Goal: Task Accomplishment & Management: Manage account settings

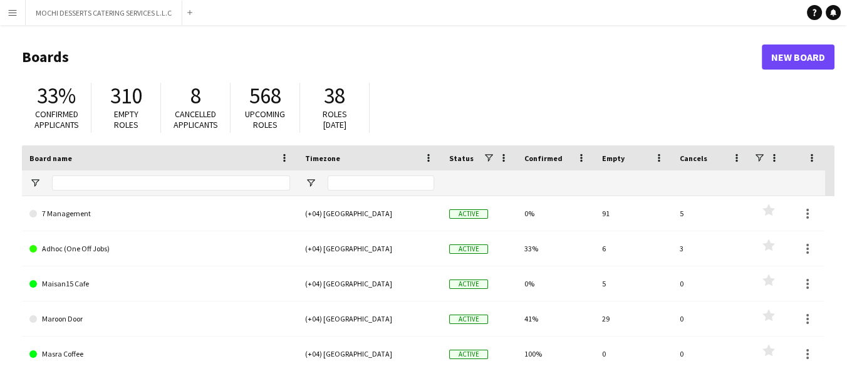
click at [13, 15] on app-icon "Menu" at bounding box center [13, 13] width 10 height 10
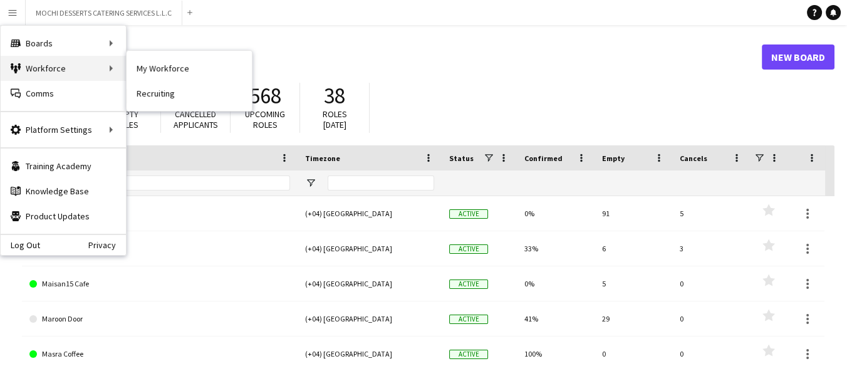
click at [86, 74] on div "Workforce Workforce" at bounding box center [63, 68] width 125 height 25
click at [155, 68] on link "My Workforce" at bounding box center [189, 68] width 125 height 25
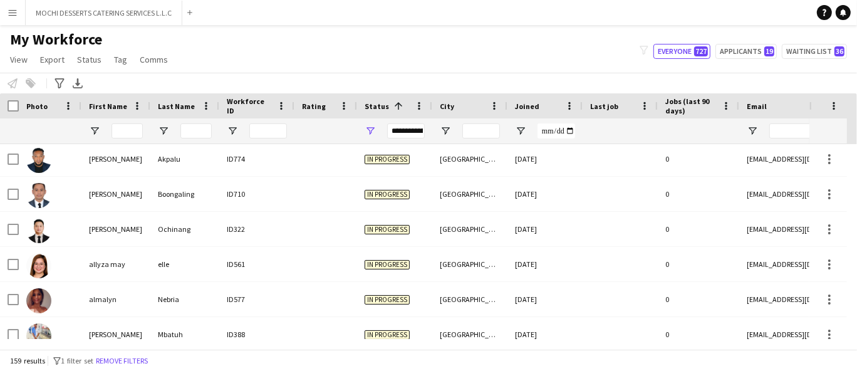
scroll to position [199, 0]
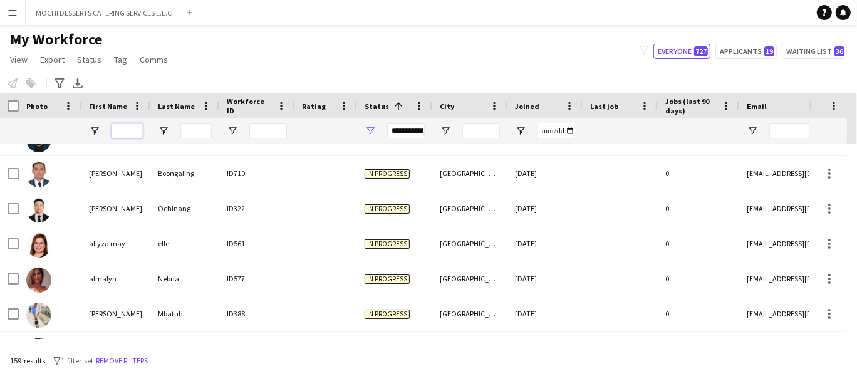
click at [128, 135] on input "First Name Filter Input" at bounding box center [127, 130] width 31 height 15
type input "****"
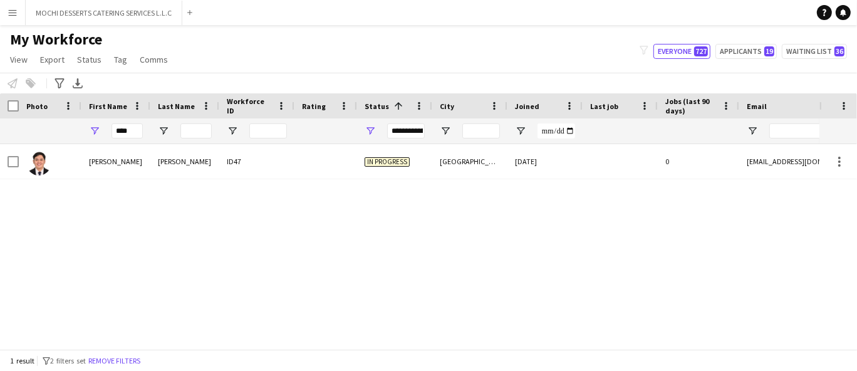
click at [367, 161] on span "In progress" at bounding box center [387, 161] width 45 height 9
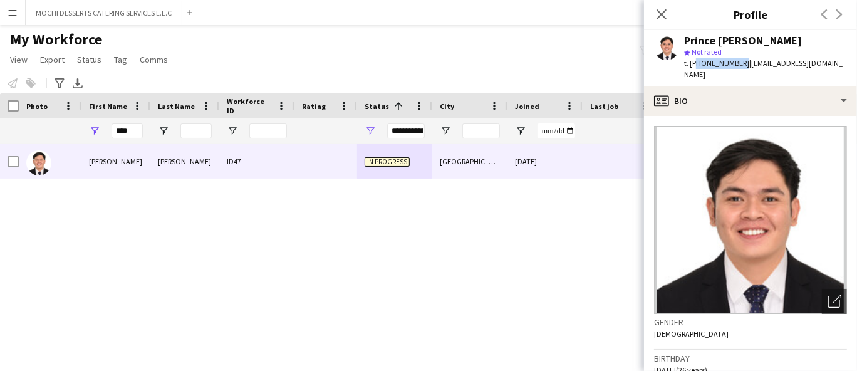
copy span "971506643452"
click at [93, 14] on button "MOCHI DESSERTS CATERING SERVICES L.L.C Close" at bounding box center [104, 13] width 157 height 24
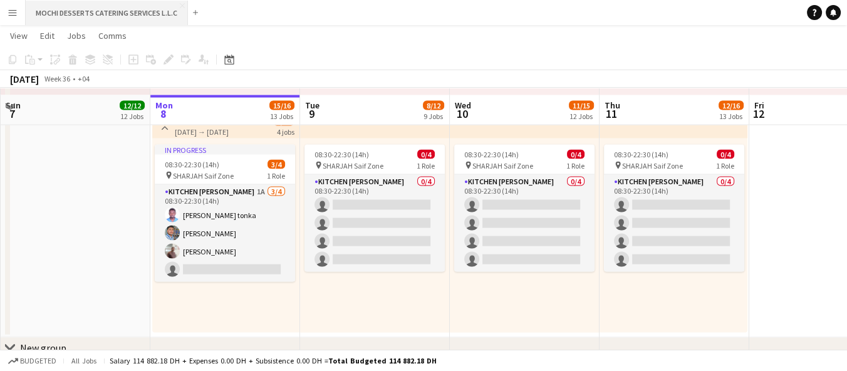
scroll to position [3204, 0]
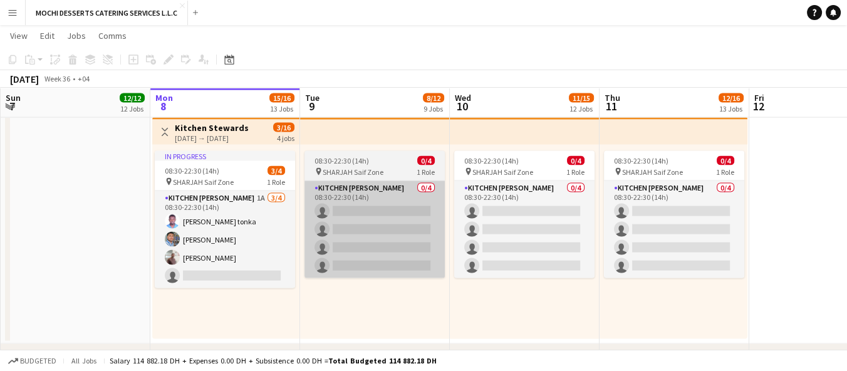
click at [380, 231] on app-card-role "Kitchen [PERSON_NAME] 0/4 08:30-22:30 (14h) single-neutral-actions single-neutr…" at bounding box center [375, 229] width 140 height 97
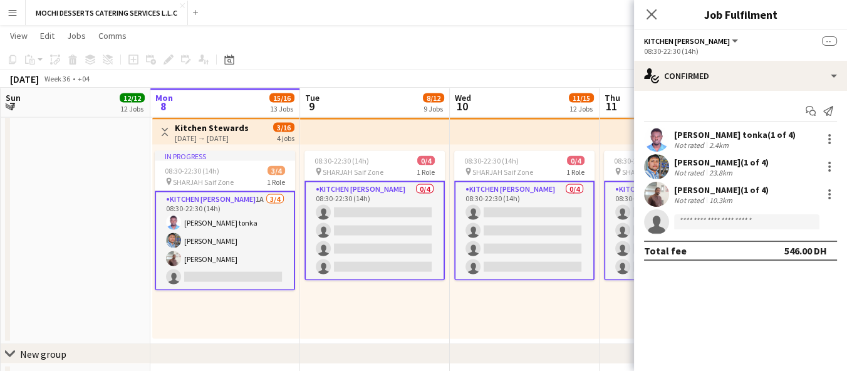
click at [394, 237] on app-card-role "Kitchen [PERSON_NAME] 0/4 08:30-22:30 (14h) single-neutral-actions single-neutr…" at bounding box center [375, 231] width 140 height 100
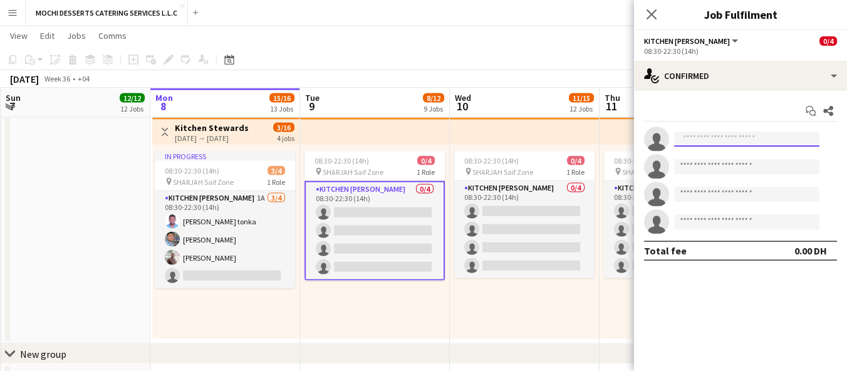
click at [741, 139] on input at bounding box center [746, 139] width 145 height 15
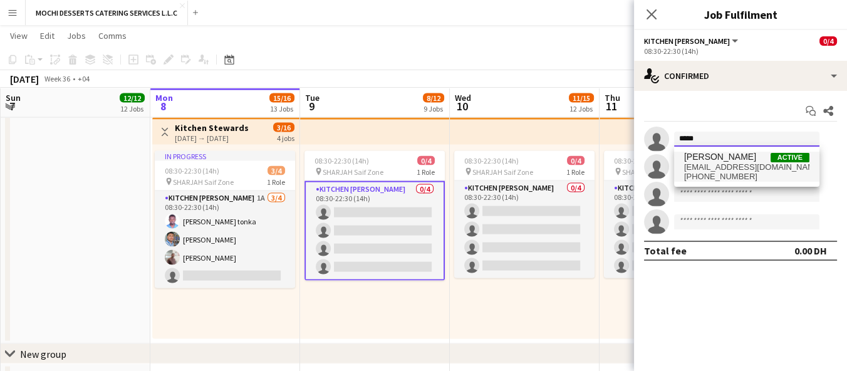
type input "*****"
click at [762, 166] on span "[EMAIL_ADDRESS][DOMAIN_NAME]" at bounding box center [746, 167] width 125 height 10
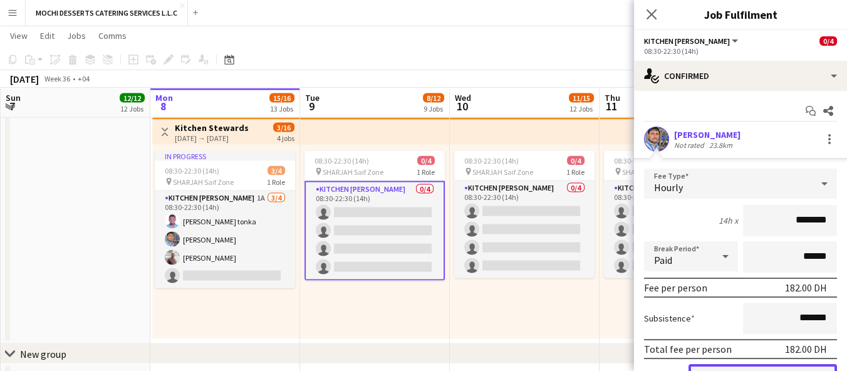
click at [738, 365] on button "Confirm" at bounding box center [763, 376] width 149 height 25
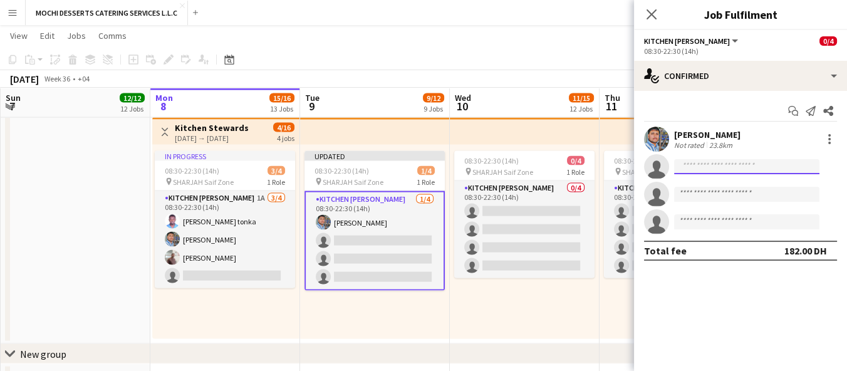
click at [746, 169] on input at bounding box center [746, 166] width 145 height 15
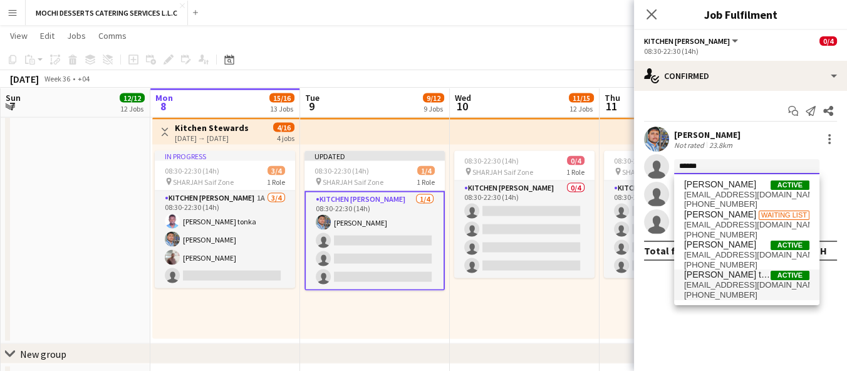
type input "******"
click at [758, 284] on span "[EMAIL_ADDRESS][DOMAIN_NAME]" at bounding box center [746, 285] width 125 height 10
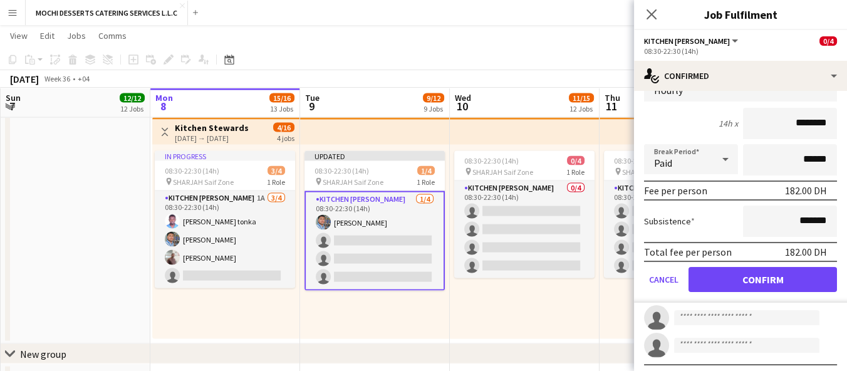
scroll to position [145, 0]
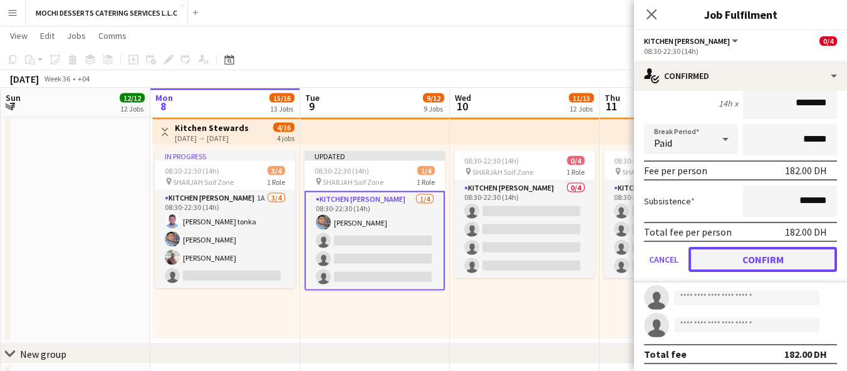
click at [761, 259] on button "Confirm" at bounding box center [763, 259] width 149 height 25
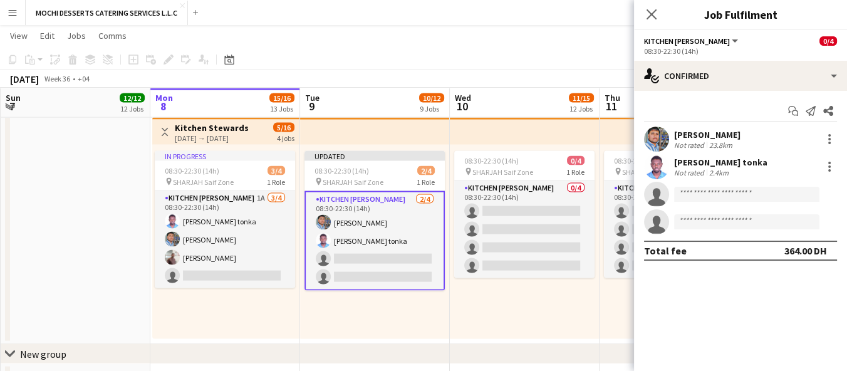
scroll to position [0, 0]
click at [753, 195] on input at bounding box center [746, 194] width 145 height 15
click at [760, 190] on input at bounding box center [746, 194] width 145 height 15
click at [746, 190] on input at bounding box center [746, 194] width 145 height 15
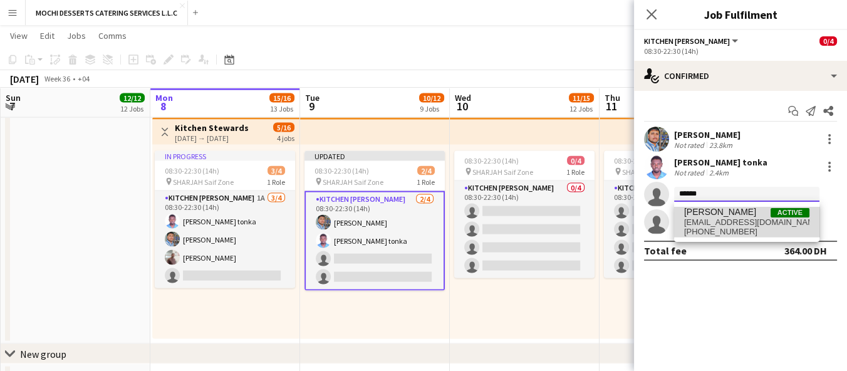
type input "******"
click at [763, 224] on span "[EMAIL_ADDRESS][DOMAIN_NAME]" at bounding box center [746, 222] width 125 height 10
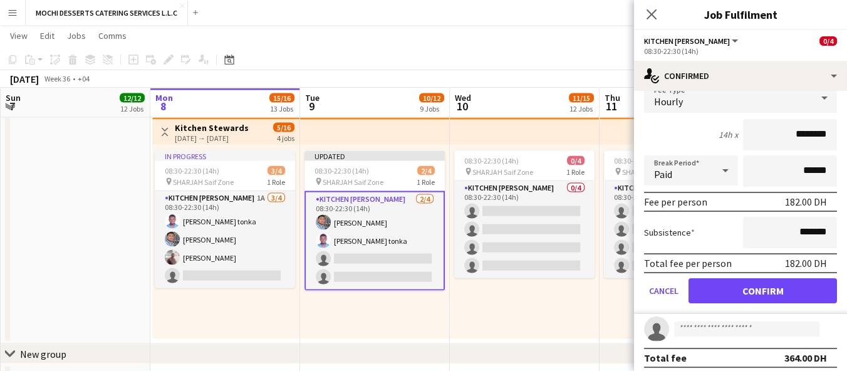
scroll to position [145, 0]
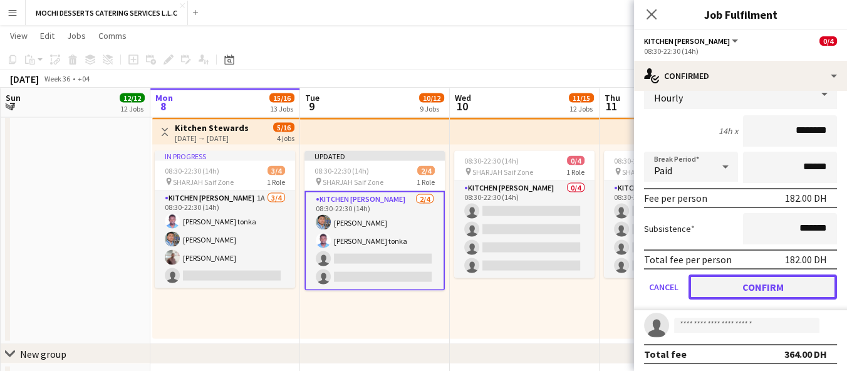
click at [756, 291] on button "Confirm" at bounding box center [763, 286] width 149 height 25
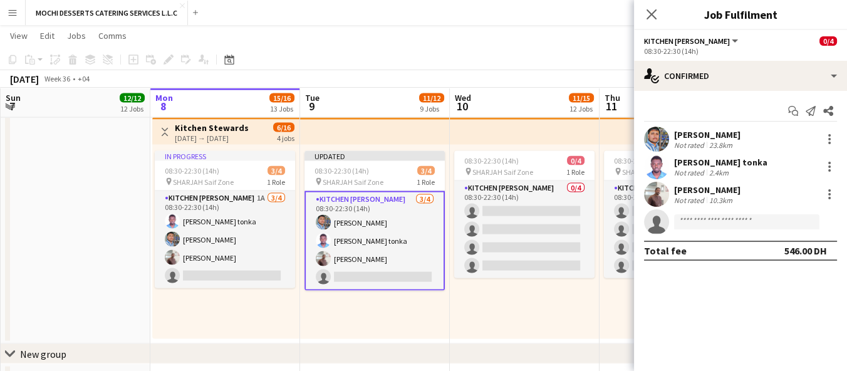
scroll to position [0, 0]
click at [752, 224] on input at bounding box center [746, 221] width 145 height 15
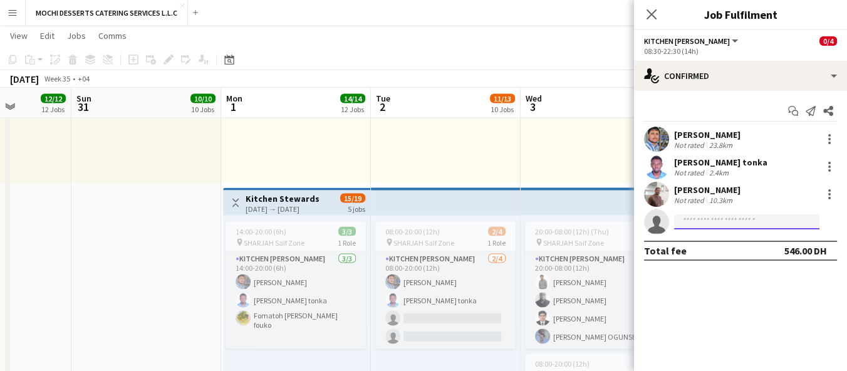
scroll to position [0, 4]
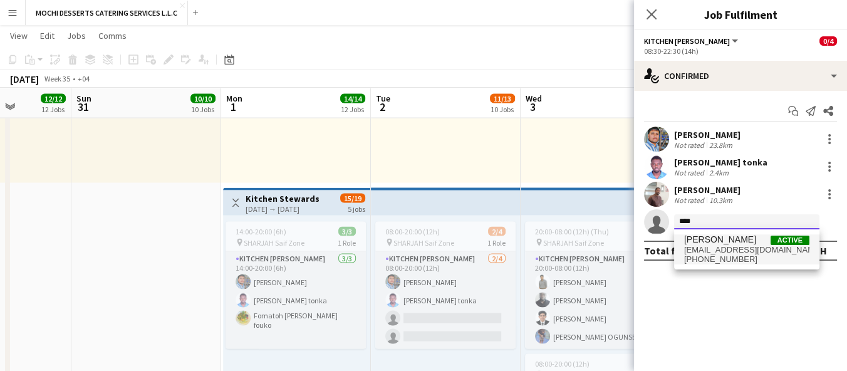
type input "****"
click at [748, 246] on span "[EMAIL_ADDRESS][DOMAIN_NAME]" at bounding box center [746, 250] width 125 height 10
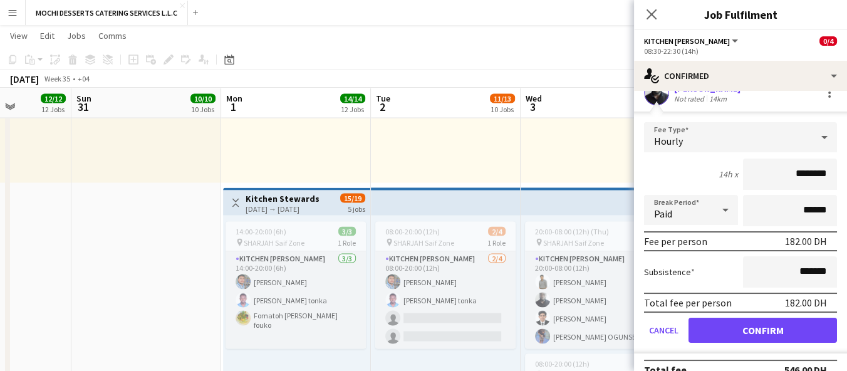
scroll to position [145, 0]
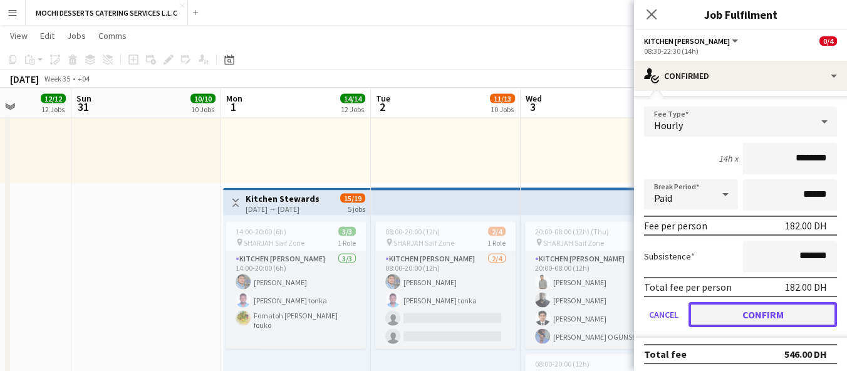
click at [772, 315] on button "Confirm" at bounding box center [763, 314] width 149 height 25
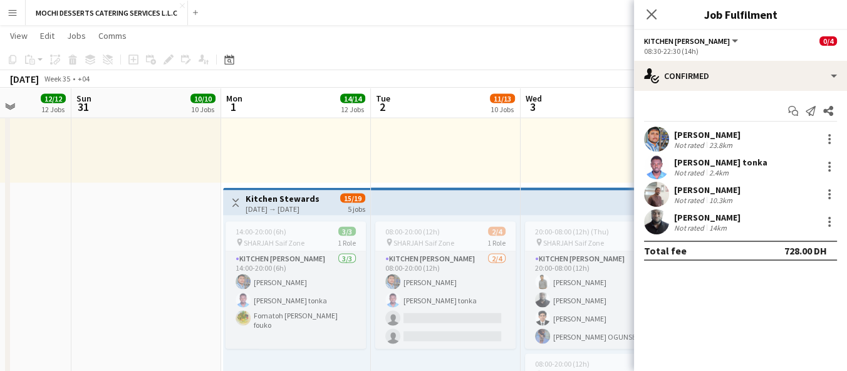
scroll to position [0, 0]
click at [649, 14] on icon "Close pop-in" at bounding box center [651, 14] width 12 height 12
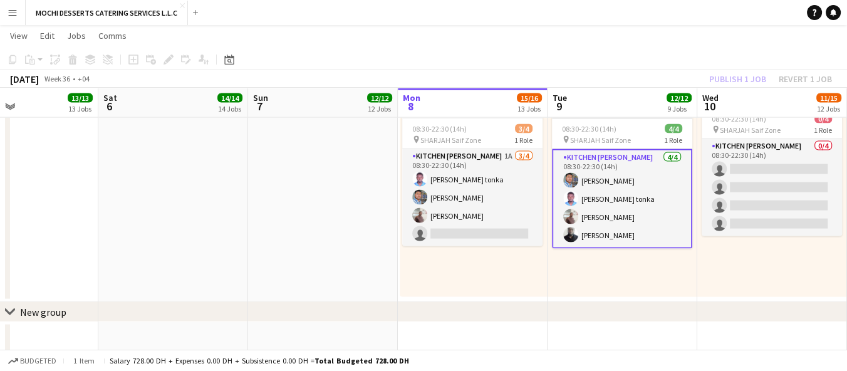
scroll to position [0, 413]
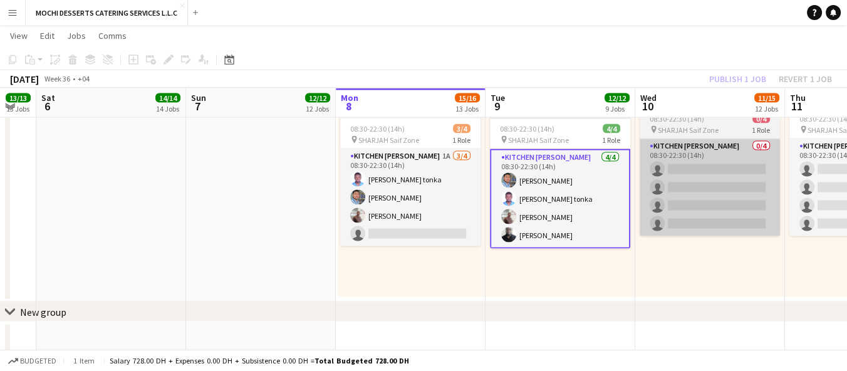
click at [721, 187] on app-card-role "Kitchen [PERSON_NAME] 0/4 08:30-22:30 (14h) single-neutral-actions single-neutr…" at bounding box center [710, 187] width 140 height 97
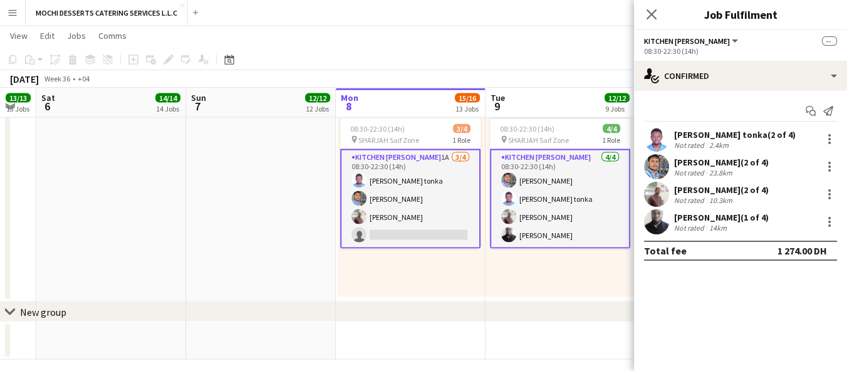
click at [566, 340] on app-date-cell at bounding box center [561, 341] width 150 height 38
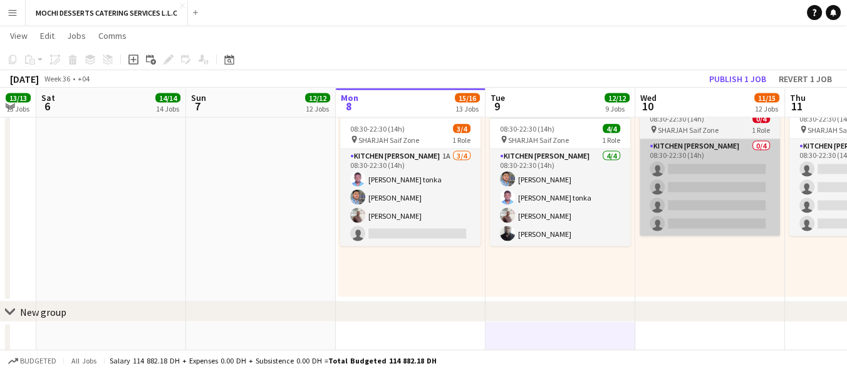
click at [687, 170] on app-card-role "Kitchen [PERSON_NAME] 0/4 08:30-22:30 (14h) single-neutral-actions single-neutr…" at bounding box center [710, 187] width 140 height 97
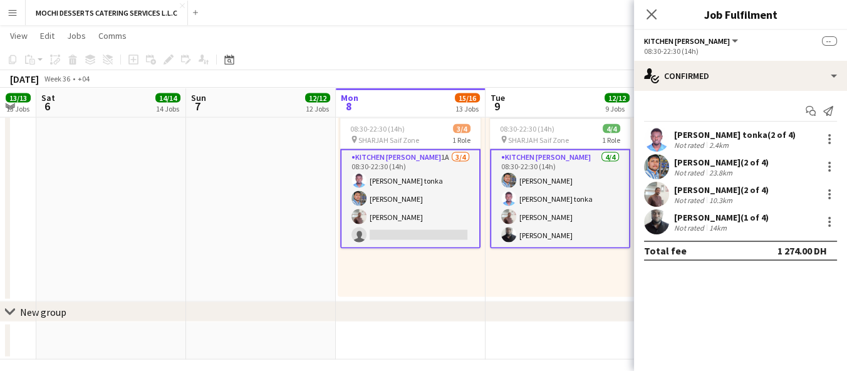
click at [669, 174] on app-user-avatar at bounding box center [656, 166] width 25 height 25
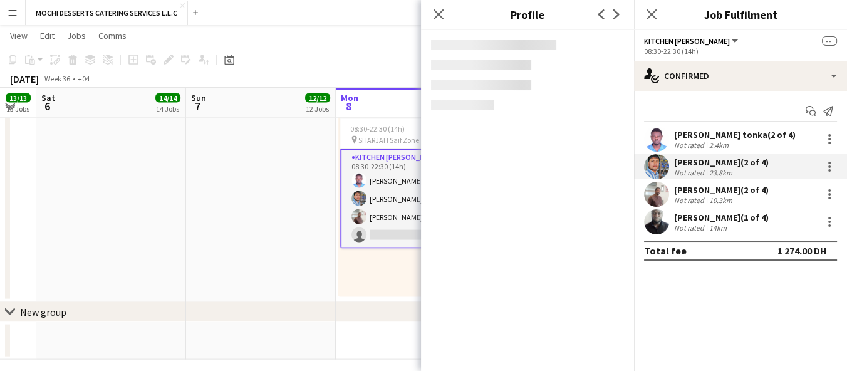
click at [428, 11] on div "Close pop-in" at bounding box center [438, 14] width 35 height 29
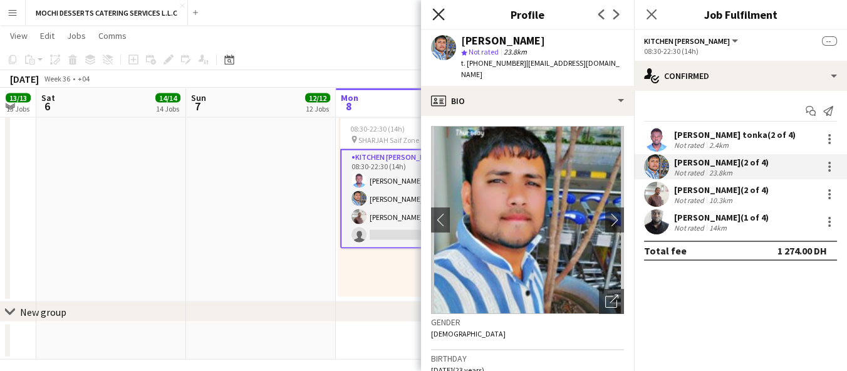
click at [435, 17] on icon "Close pop-in" at bounding box center [438, 14] width 12 height 12
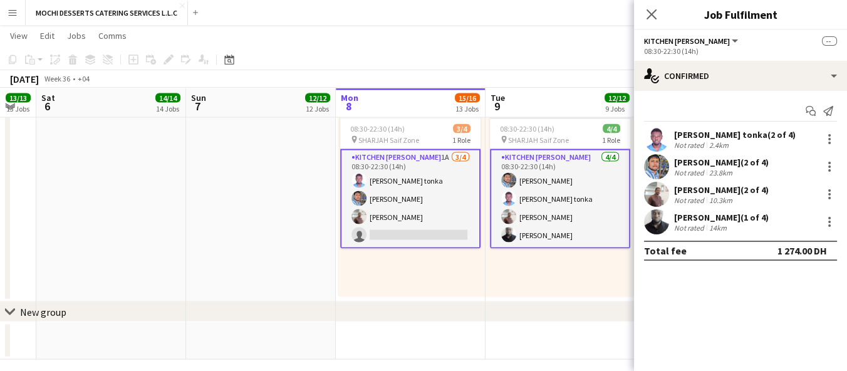
click at [578, 311] on div "chevron-right New group" at bounding box center [423, 312] width 847 height 20
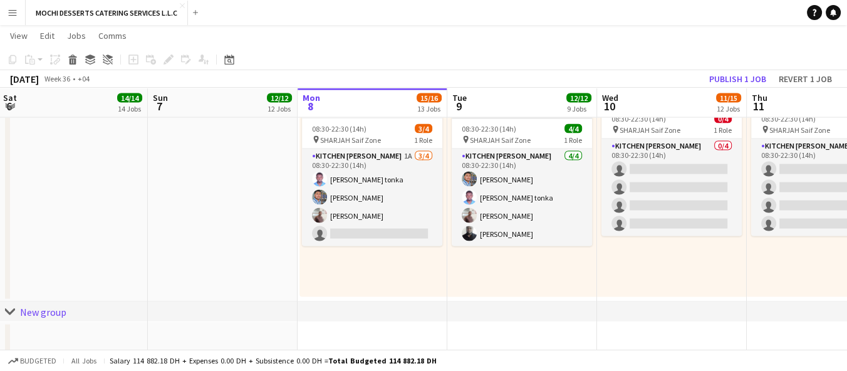
scroll to position [0, 451]
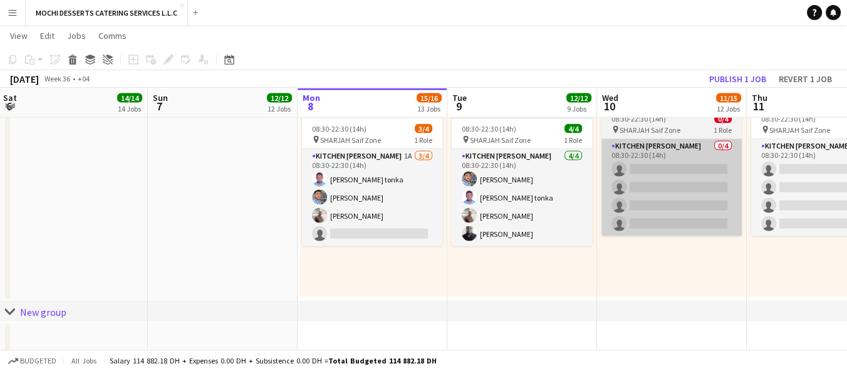
click at [660, 182] on app-card-role "Kitchen [PERSON_NAME] 0/4 08:30-22:30 (14h) single-neutral-actions single-neutr…" at bounding box center [672, 187] width 140 height 97
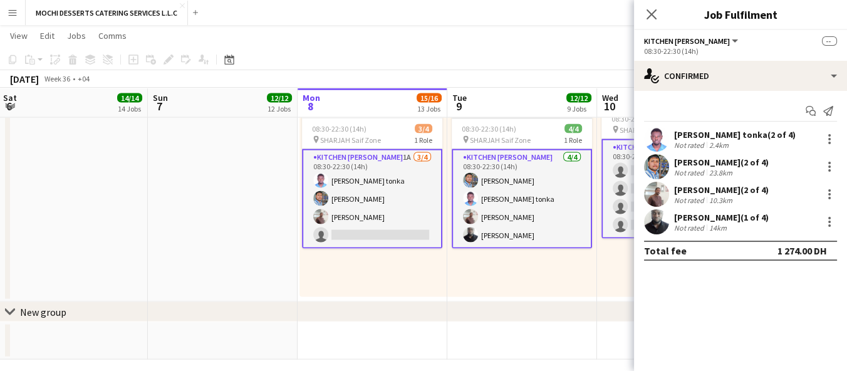
click at [620, 197] on app-card-role "Kitchen [PERSON_NAME] 0/4 08:30-22:30 (14h) single-neutral-actions single-neutr…" at bounding box center [672, 189] width 140 height 100
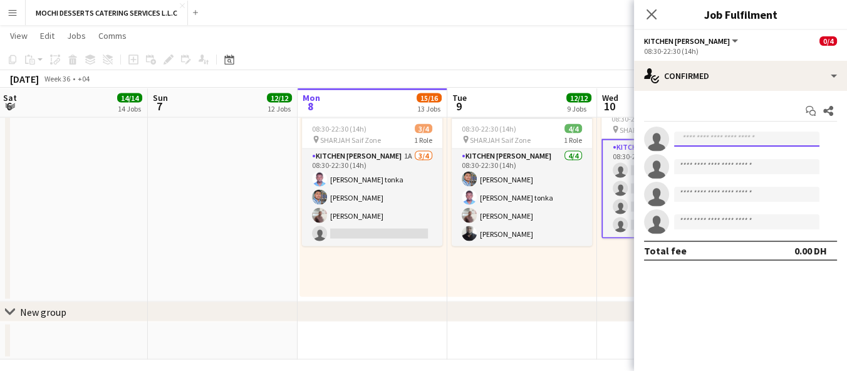
click at [711, 133] on input at bounding box center [746, 139] width 145 height 15
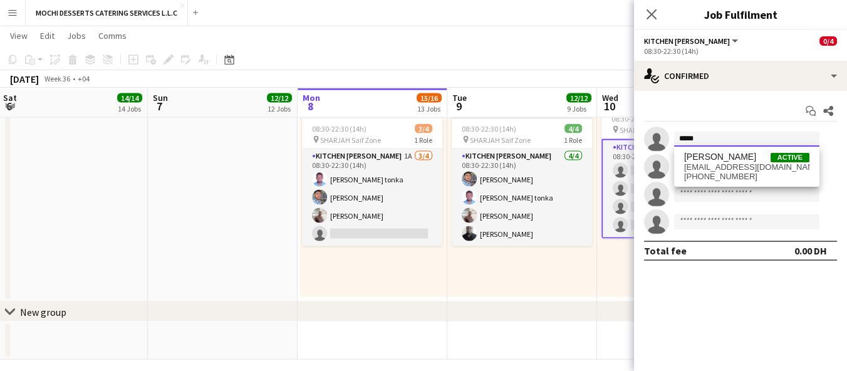
type input "*****"
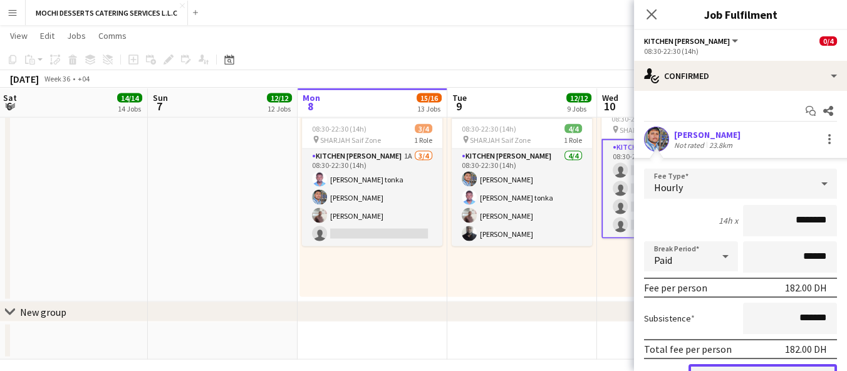
click at [736, 367] on button "Confirm" at bounding box center [763, 376] width 149 height 25
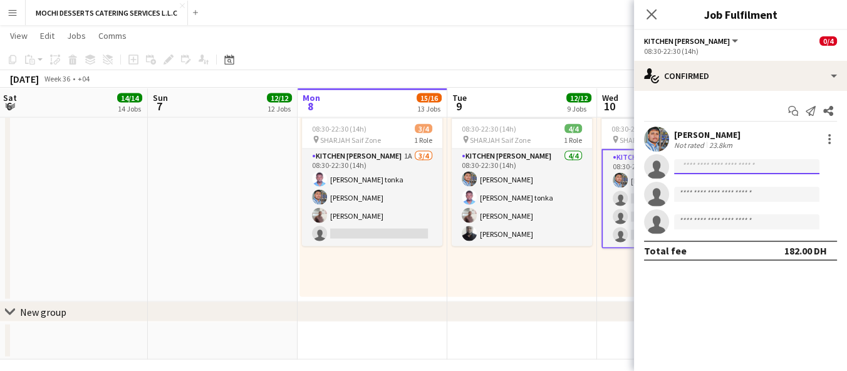
click at [751, 167] on input at bounding box center [746, 166] width 145 height 15
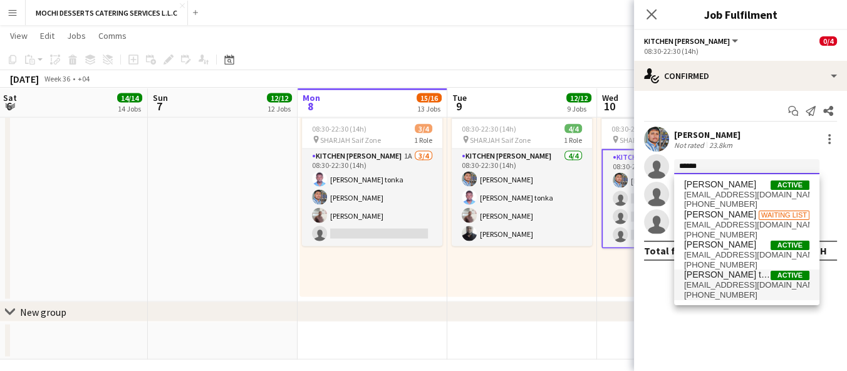
type input "******"
click at [742, 281] on span "[EMAIL_ADDRESS][DOMAIN_NAME]" at bounding box center [746, 285] width 125 height 10
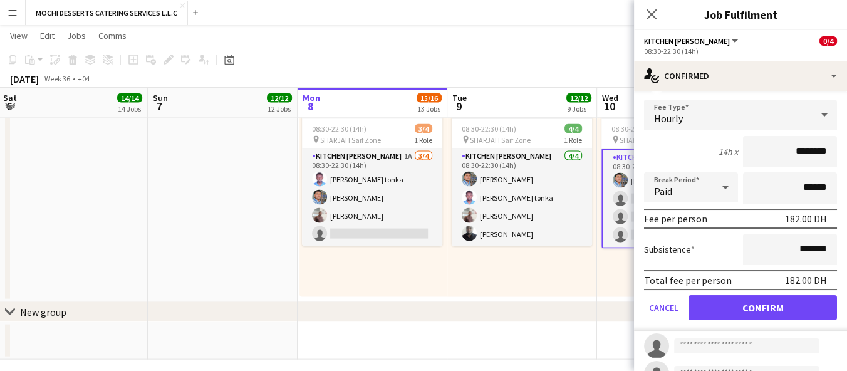
scroll to position [145, 0]
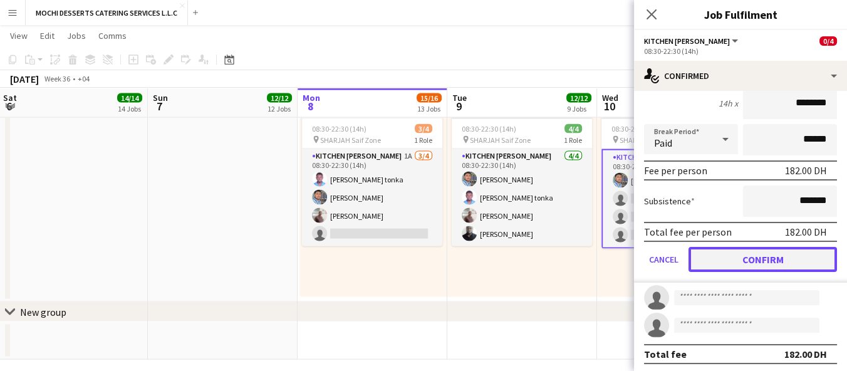
click at [758, 255] on button "Confirm" at bounding box center [763, 259] width 149 height 25
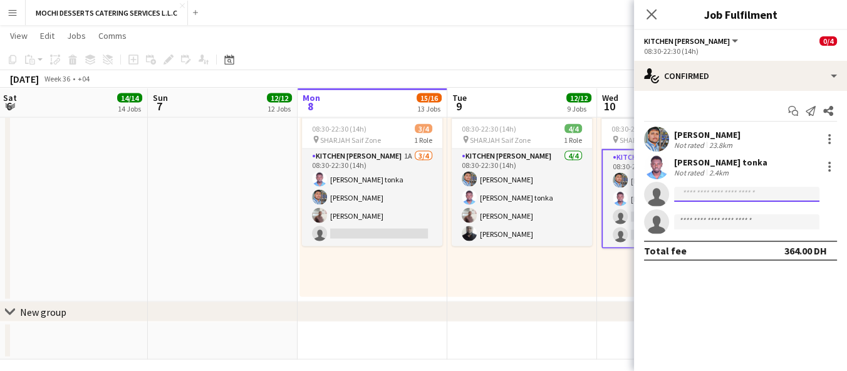
click at [750, 191] on input at bounding box center [746, 194] width 145 height 15
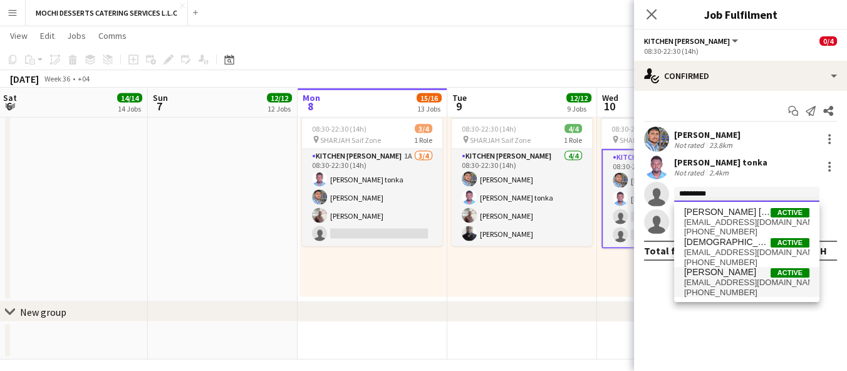
type input "*********"
click at [761, 280] on span "[EMAIL_ADDRESS][DOMAIN_NAME]" at bounding box center [746, 283] width 125 height 10
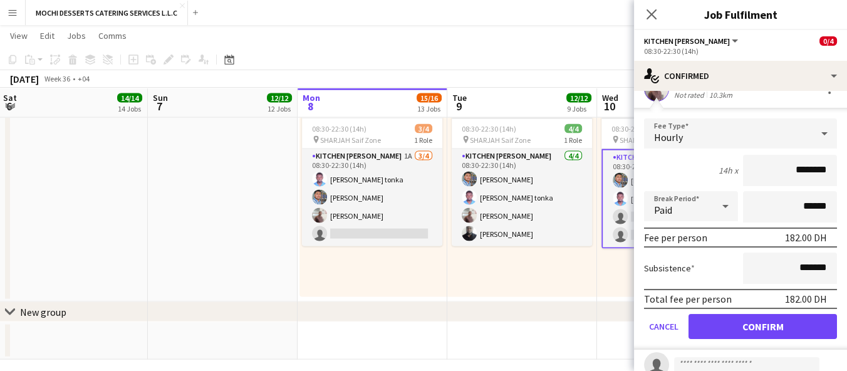
scroll to position [145, 0]
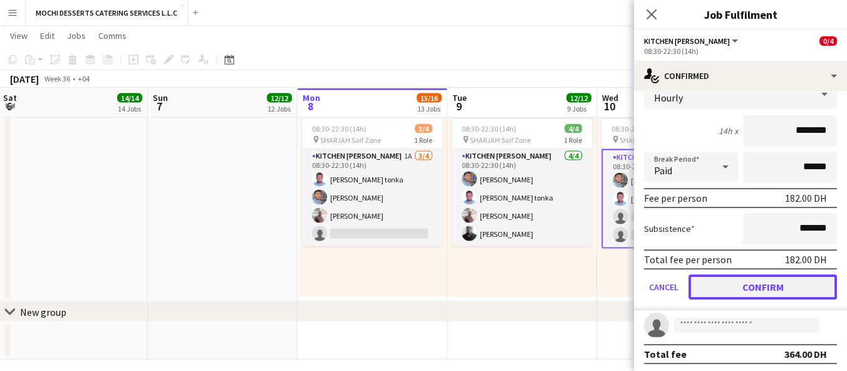
click at [759, 289] on button "Confirm" at bounding box center [763, 286] width 149 height 25
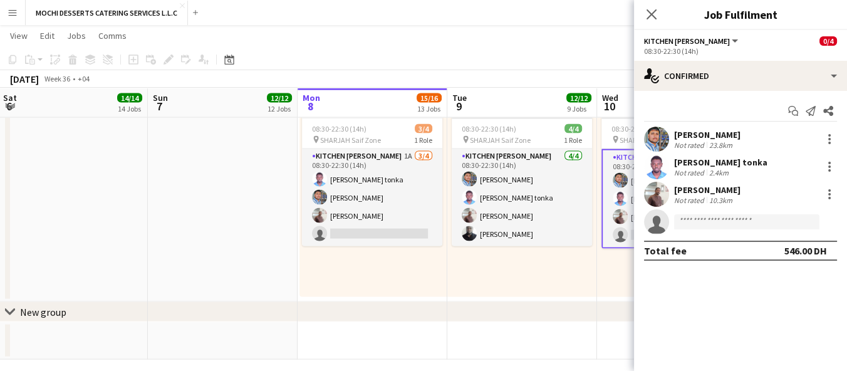
scroll to position [0, 0]
click at [751, 216] on input at bounding box center [746, 221] width 145 height 15
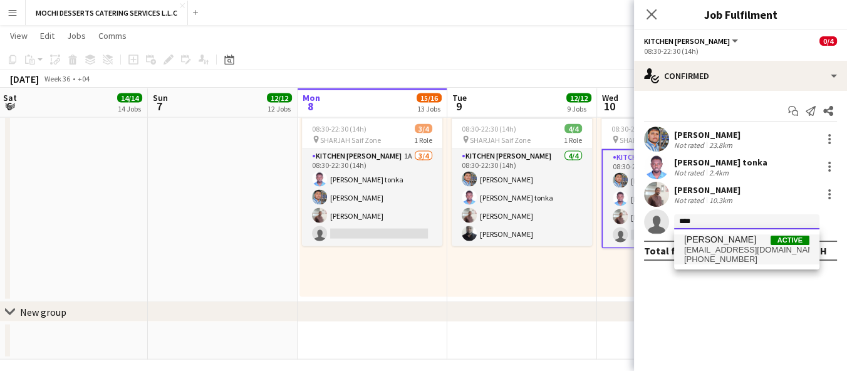
type input "****"
click at [737, 243] on span "[PERSON_NAME]" at bounding box center [720, 239] width 72 height 11
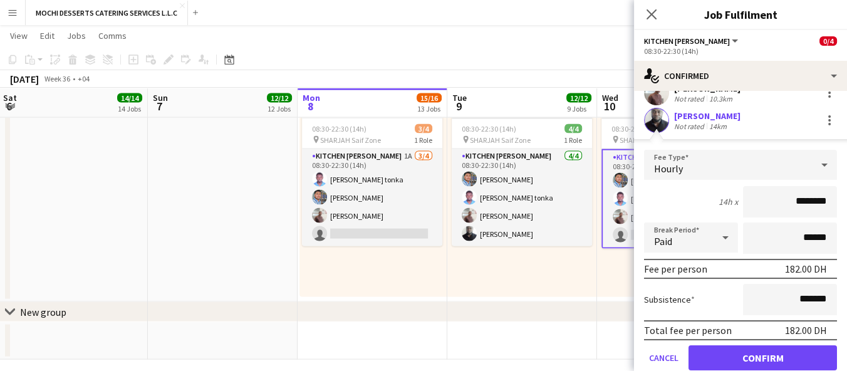
scroll to position [145, 0]
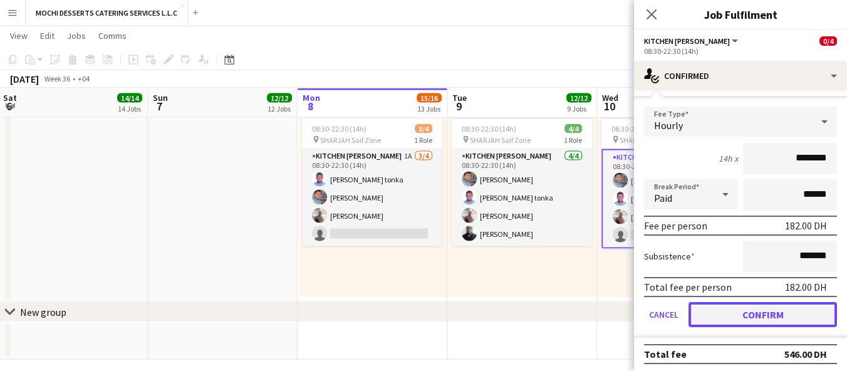
click at [758, 318] on button "Confirm" at bounding box center [763, 314] width 149 height 25
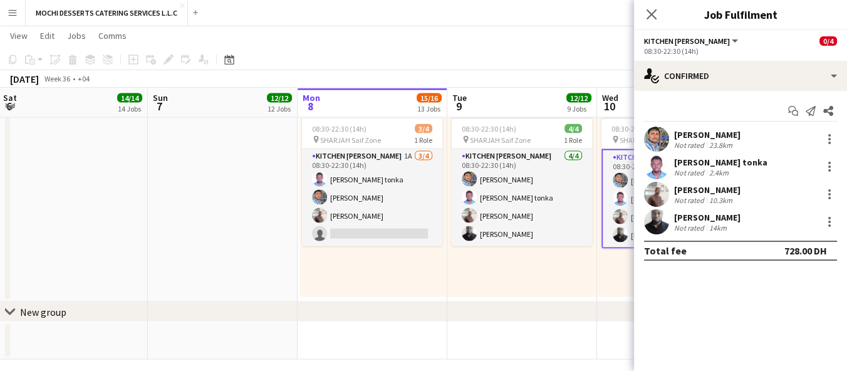
scroll to position [3255, 0]
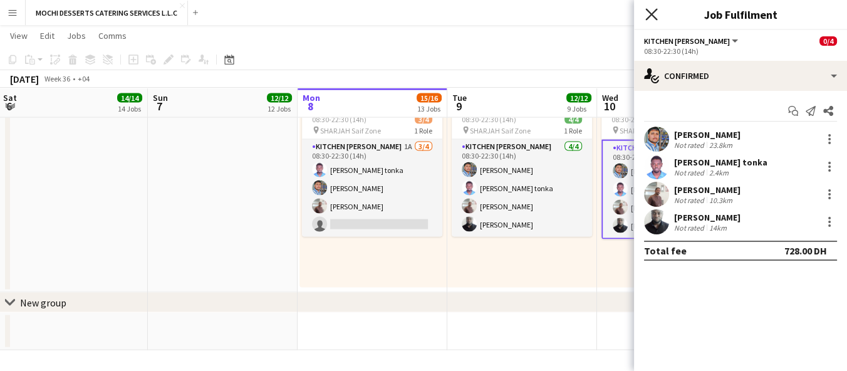
click at [648, 14] on icon "Close pop-in" at bounding box center [651, 14] width 12 height 12
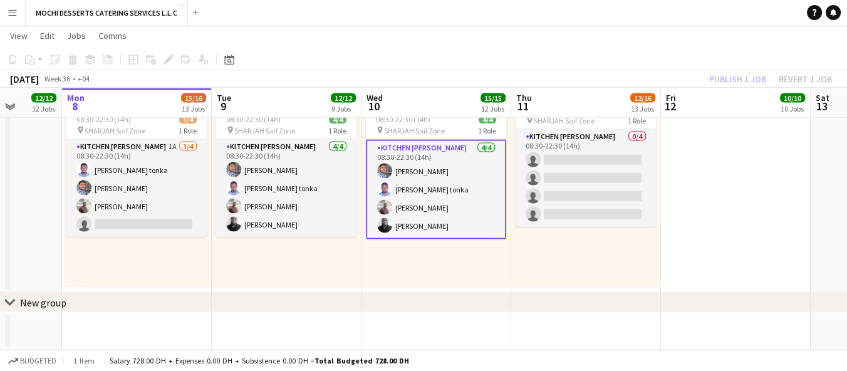
scroll to position [0, 426]
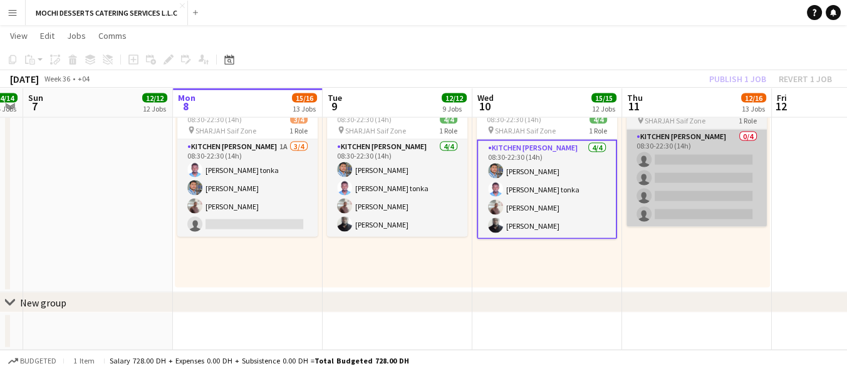
click at [702, 165] on app-card-role "Kitchen [PERSON_NAME] 0/4 08:30-22:30 (14h) single-neutral-actions single-neutr…" at bounding box center [697, 178] width 140 height 97
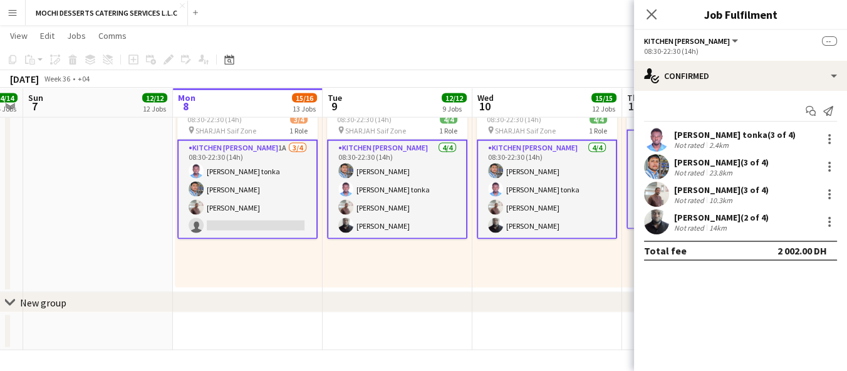
click at [628, 192] on app-card-role "Kitchen [PERSON_NAME] 0/4 08:30-22:30 (14h) single-neutral-actions single-neutr…" at bounding box center [697, 180] width 140 height 100
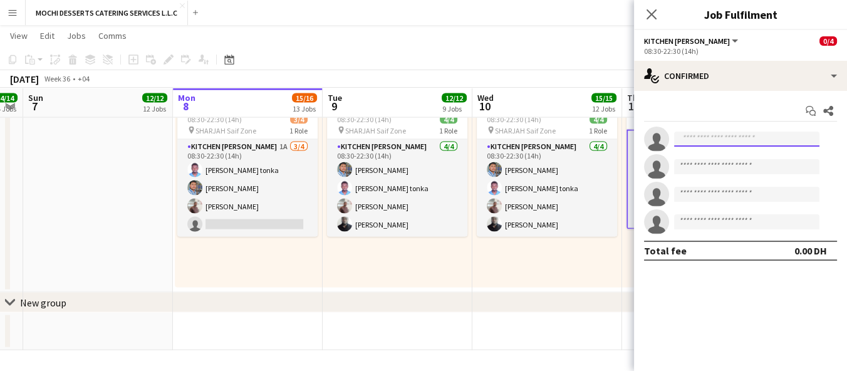
click at [716, 135] on input at bounding box center [746, 139] width 145 height 15
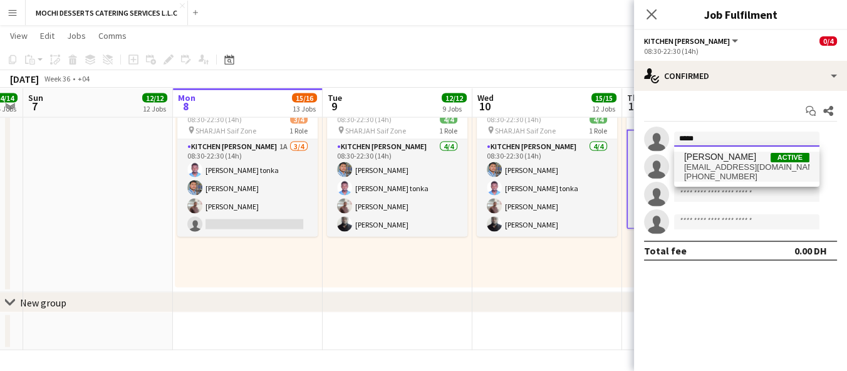
type input "*****"
click at [733, 158] on span "[PERSON_NAME]" at bounding box center [720, 157] width 72 height 11
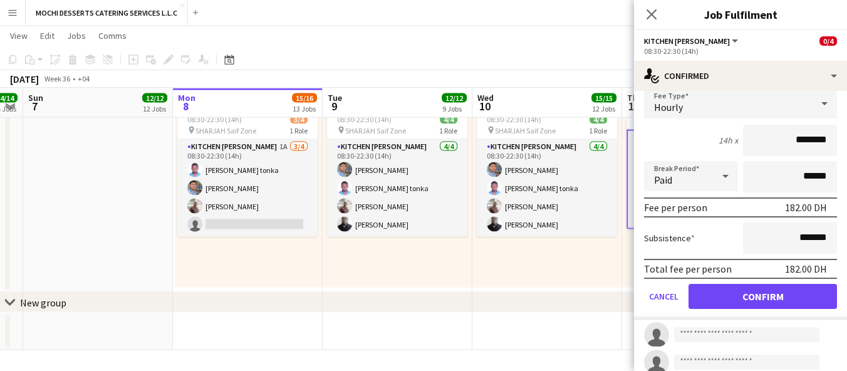
scroll to position [145, 0]
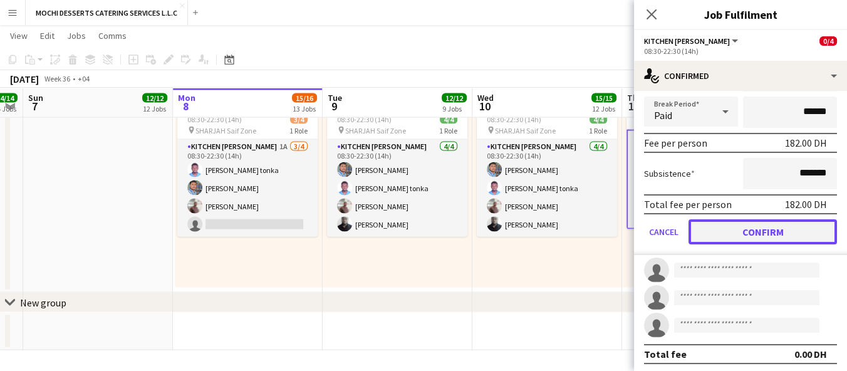
click at [750, 234] on button "Confirm" at bounding box center [763, 231] width 149 height 25
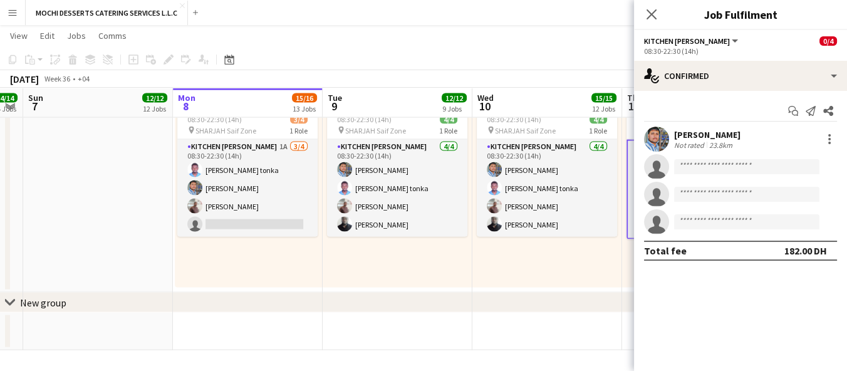
scroll to position [0, 0]
click at [751, 169] on input at bounding box center [746, 166] width 145 height 15
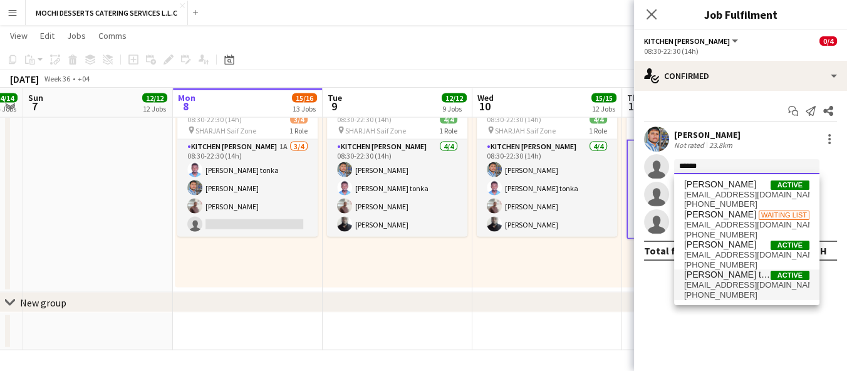
type input "******"
click at [754, 279] on span "[PERSON_NAME] tonka" at bounding box center [727, 274] width 86 height 11
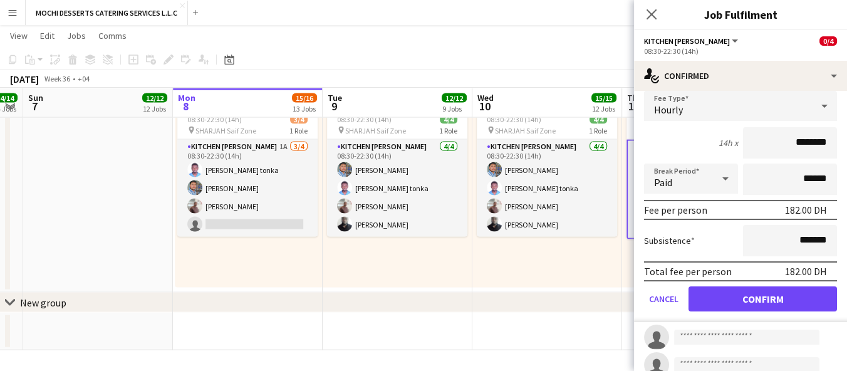
scroll to position [145, 0]
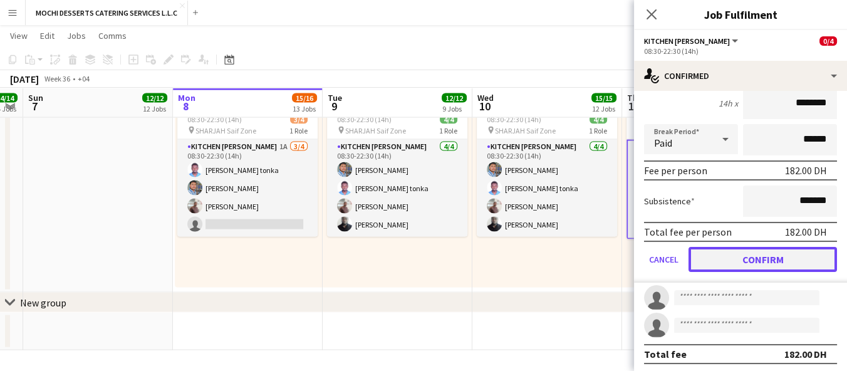
click at [779, 256] on button "Confirm" at bounding box center [763, 259] width 149 height 25
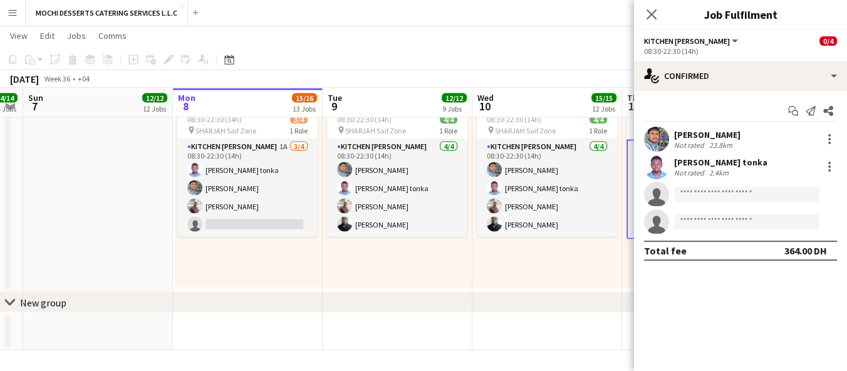
scroll to position [0, 0]
click at [759, 194] on input at bounding box center [746, 194] width 145 height 15
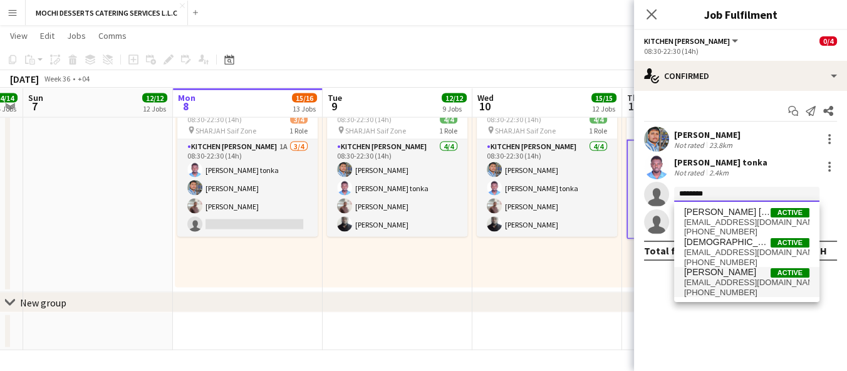
type input "********"
click at [751, 280] on span "[EMAIL_ADDRESS][DOMAIN_NAME]" at bounding box center [746, 283] width 125 height 10
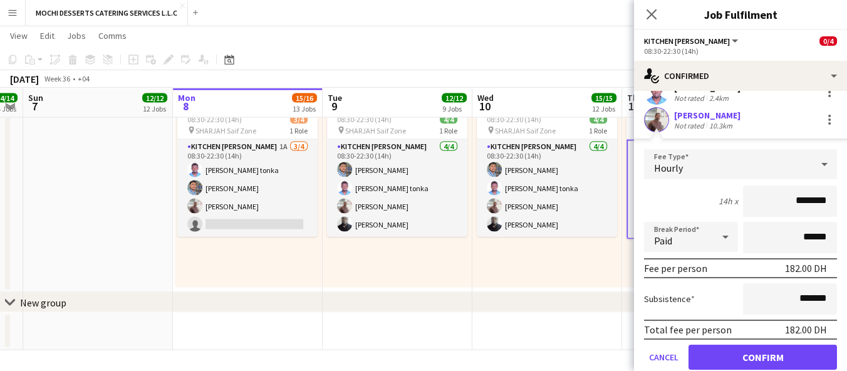
scroll to position [75, 0]
click at [743, 353] on button "Confirm" at bounding box center [763, 356] width 149 height 25
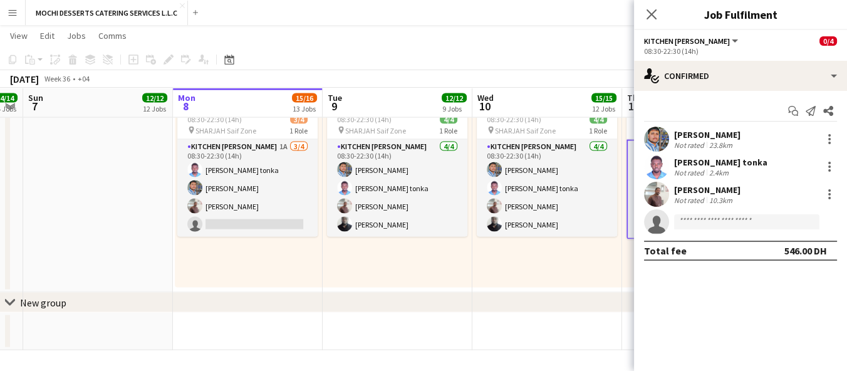
scroll to position [0, 0]
click at [741, 224] on input at bounding box center [746, 221] width 145 height 15
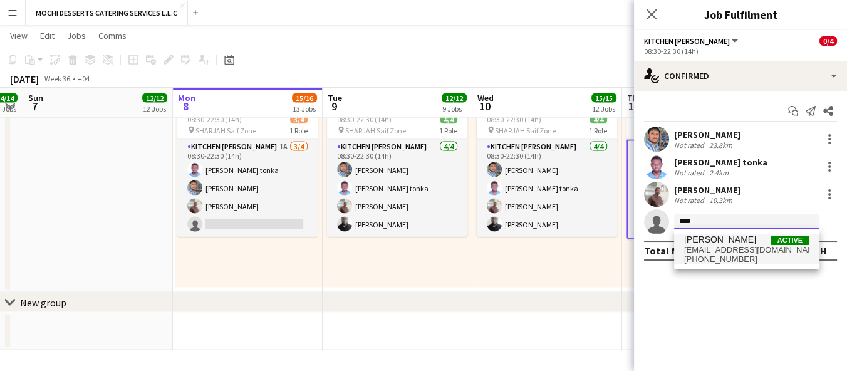
type input "****"
click at [742, 244] on span "[PERSON_NAME]" at bounding box center [720, 239] width 72 height 11
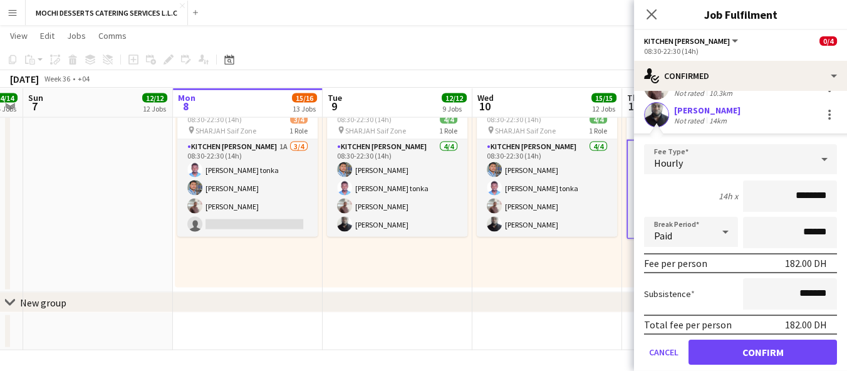
scroll to position [145, 0]
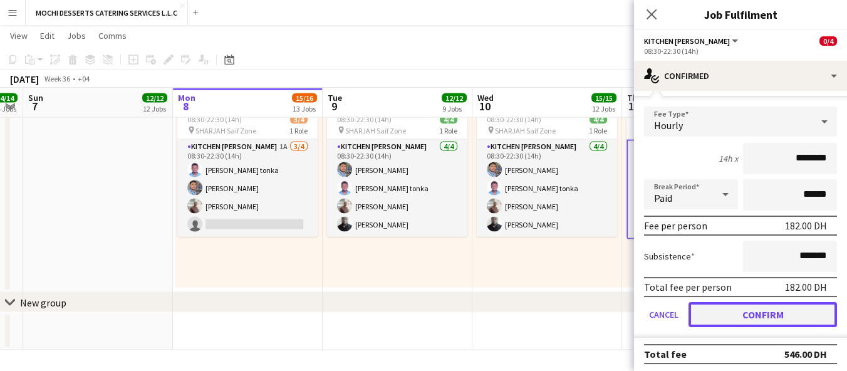
click at [755, 321] on button "Confirm" at bounding box center [763, 314] width 149 height 25
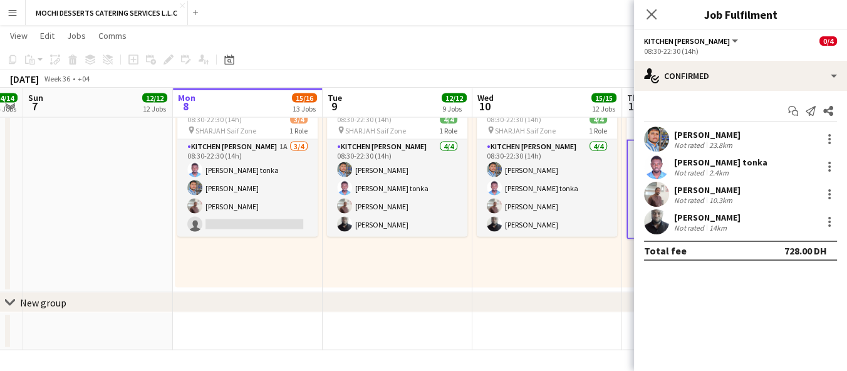
scroll to position [0, 0]
click at [566, 329] on app-date-cell at bounding box center [547, 332] width 150 height 38
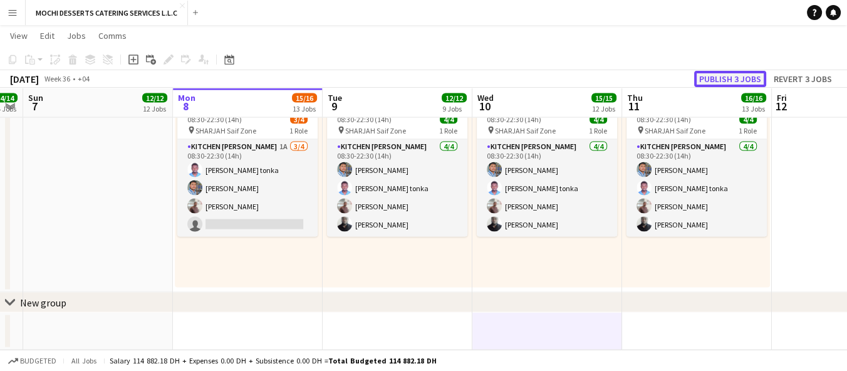
click at [743, 77] on button "Publish 3 jobs" at bounding box center [730, 79] width 72 height 16
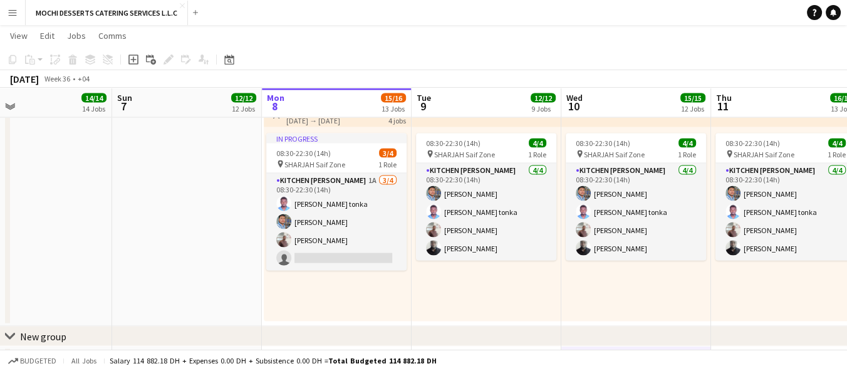
scroll to position [0, 543]
